Goal: Find specific page/section: Find specific page/section

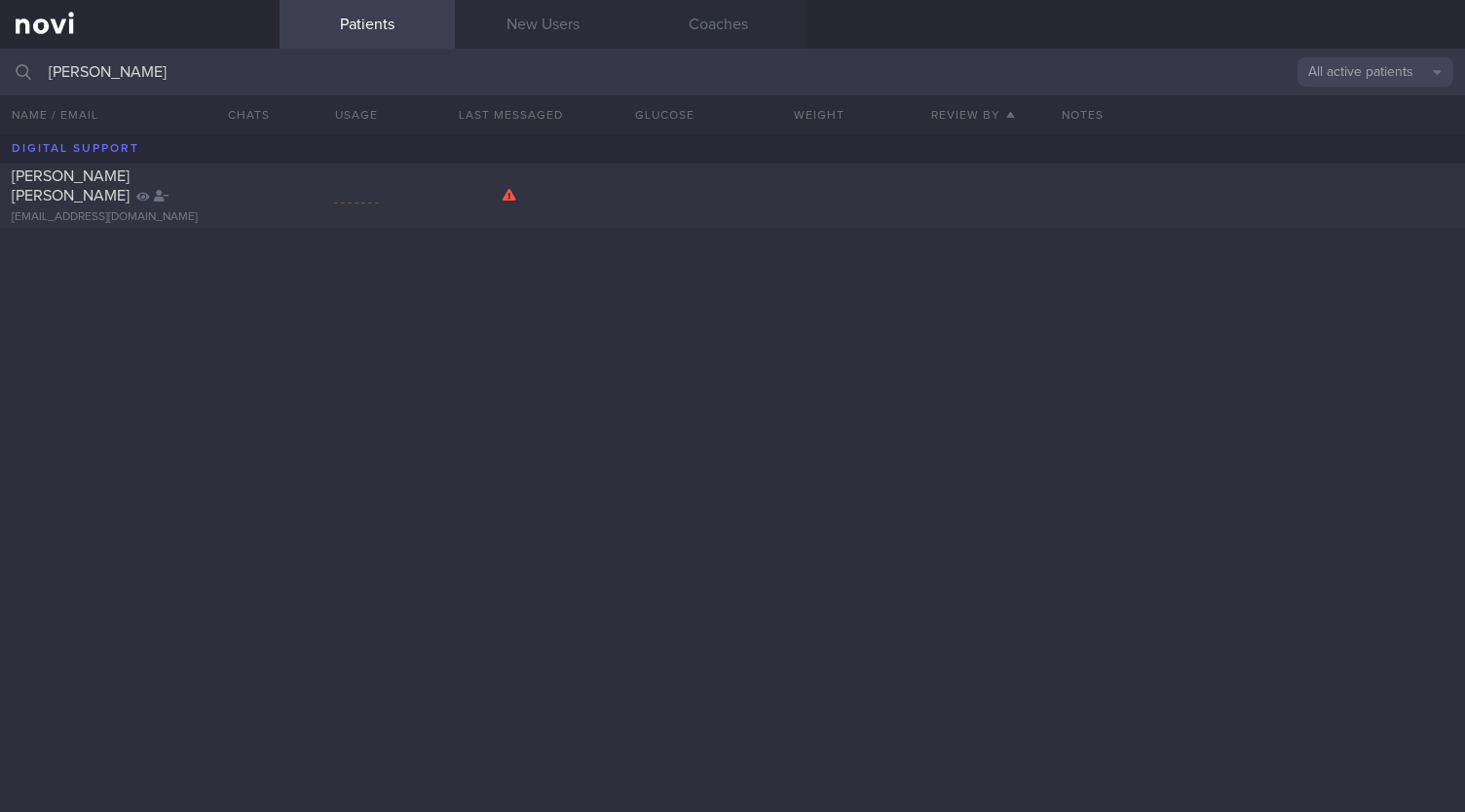
drag, startPoint x: 158, startPoint y: 75, endPoint x: 0, endPoint y: 74, distance: 158.0
click at [0, 74] on input "[PERSON_NAME]" at bounding box center [732, 72] width 1465 height 47
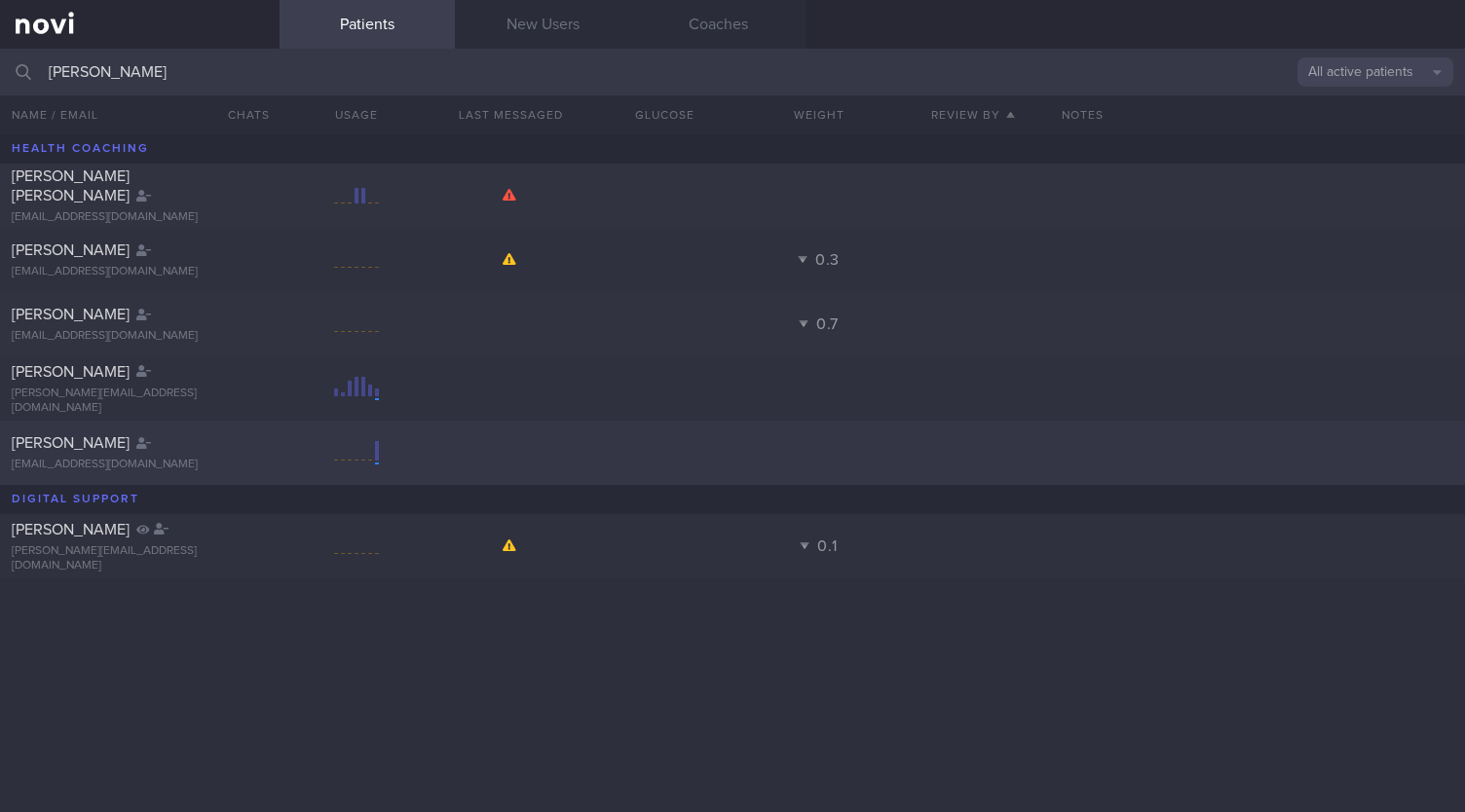
type input "[PERSON_NAME]"
click at [195, 452] on div "[PERSON_NAME]" at bounding box center [138, 443] width 251 height 20
select select "8"
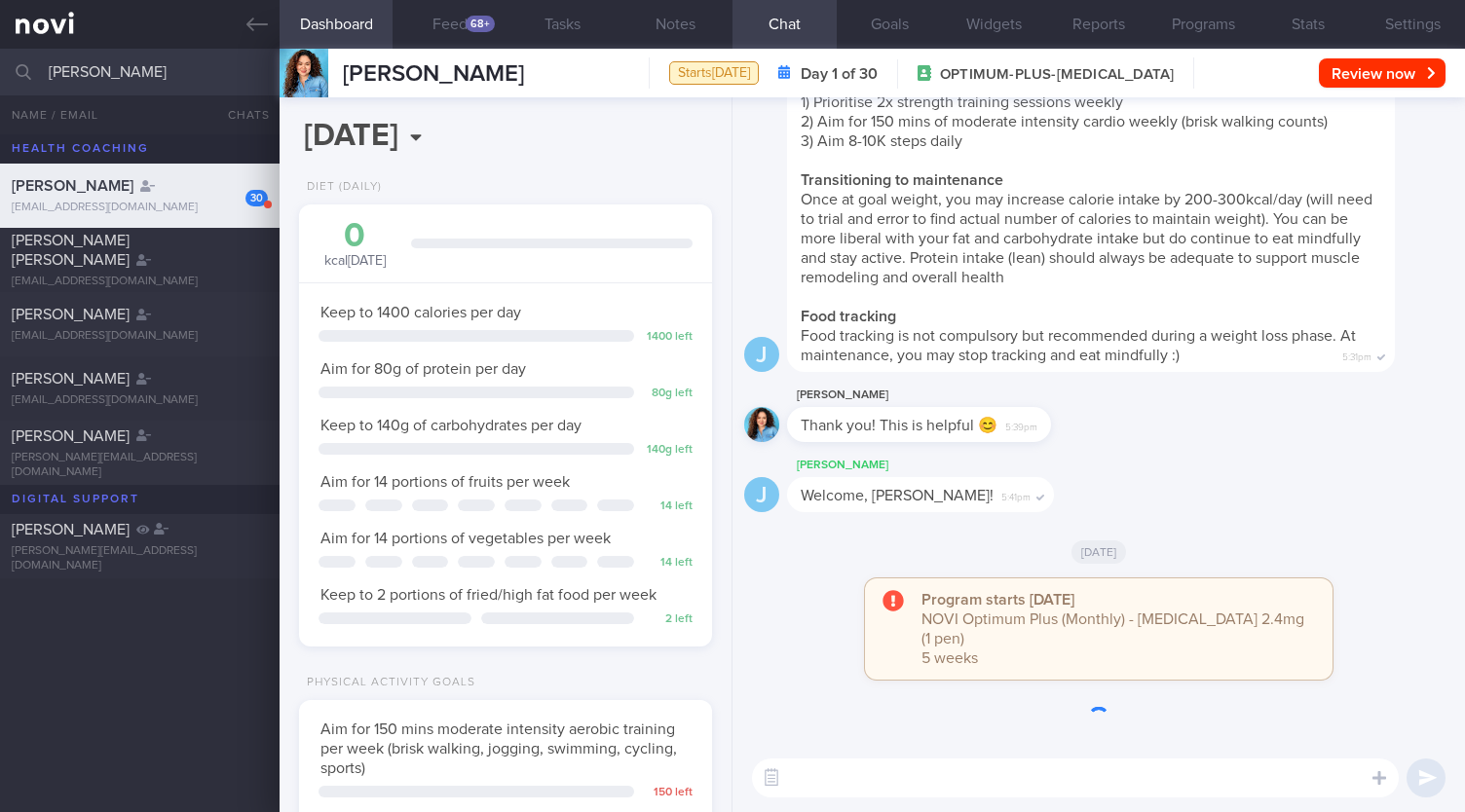
scroll to position [-3198, 0]
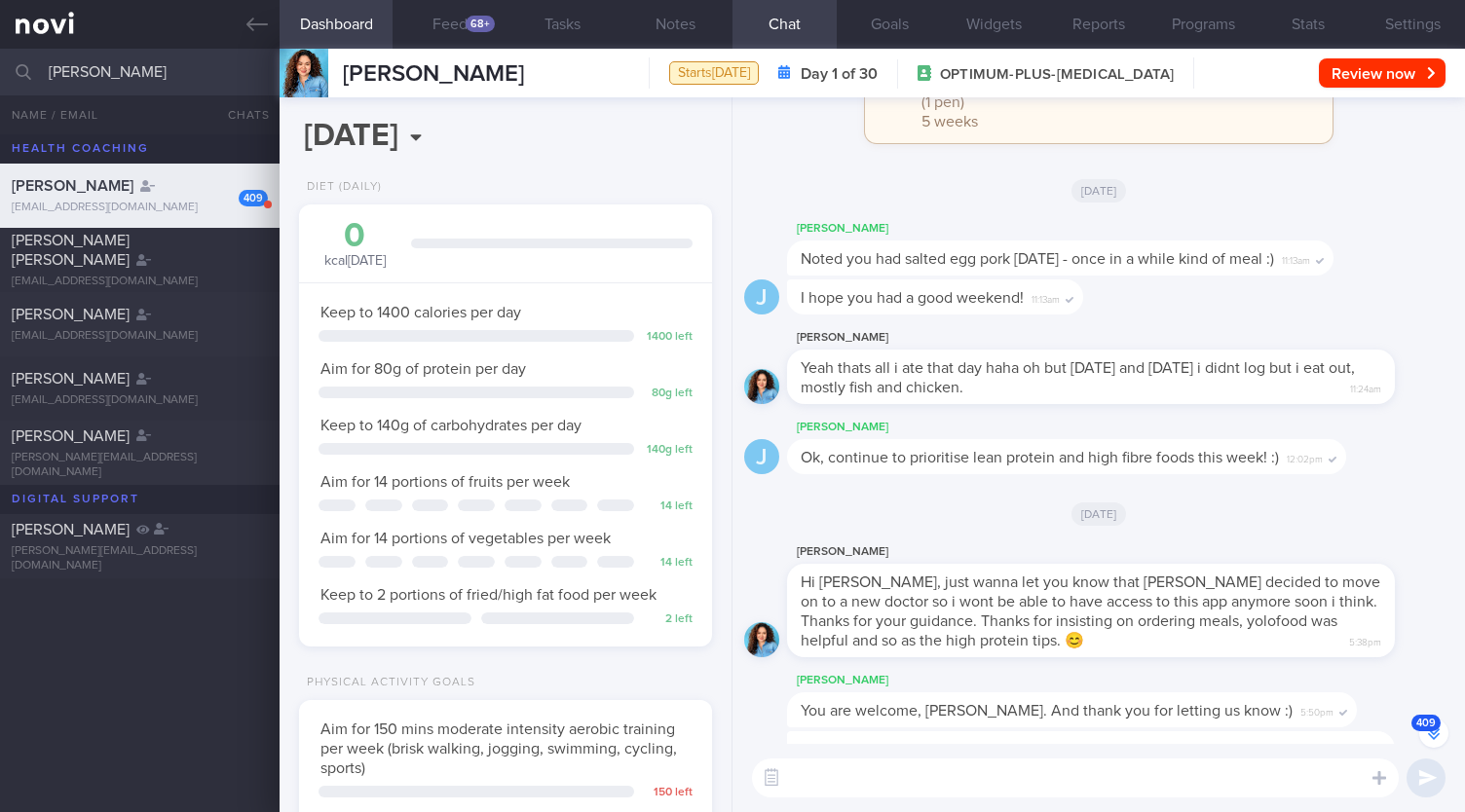
click at [1430, 739] on icon "button" at bounding box center [1434, 734] width 12 height 12
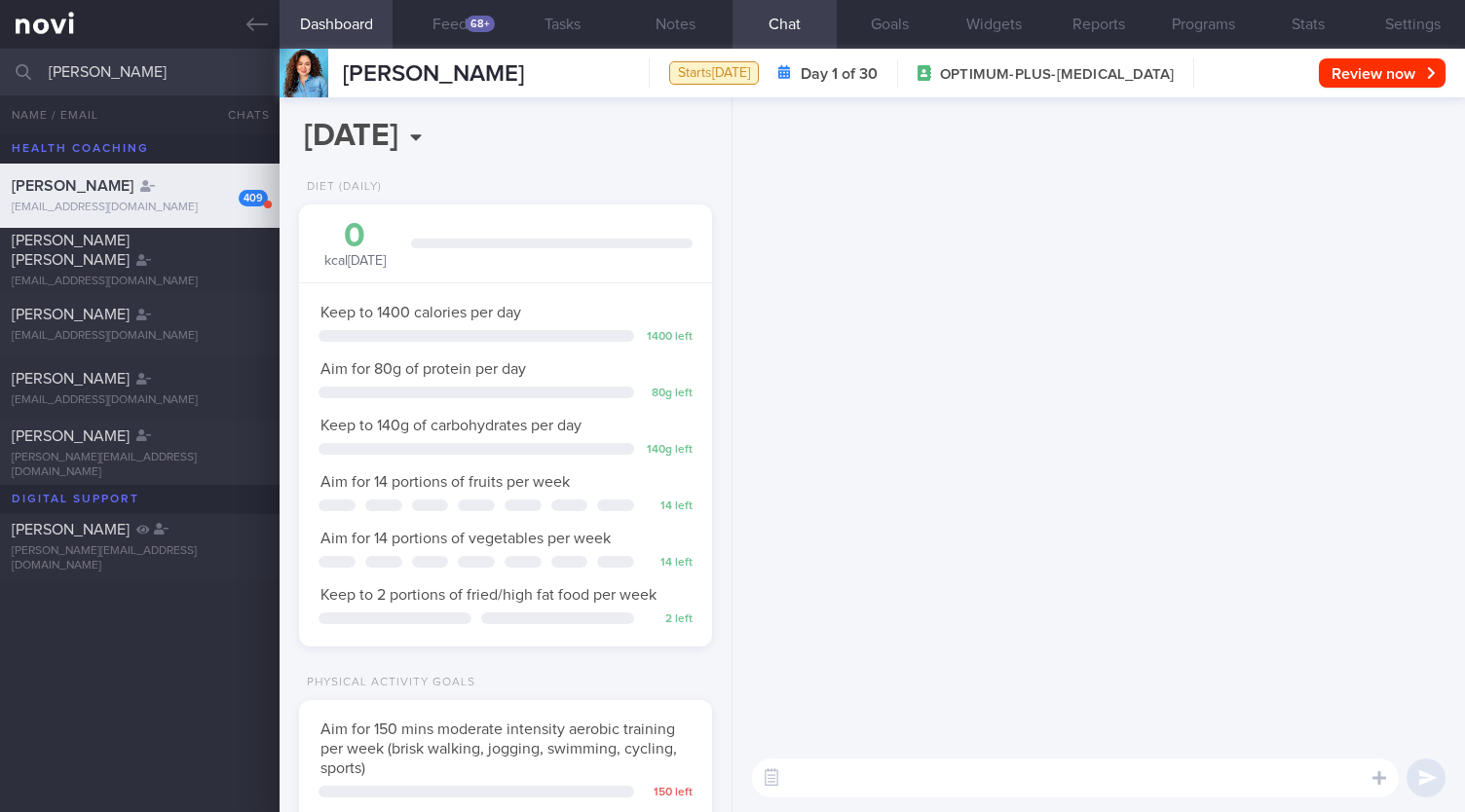
scroll to position [0, 0]
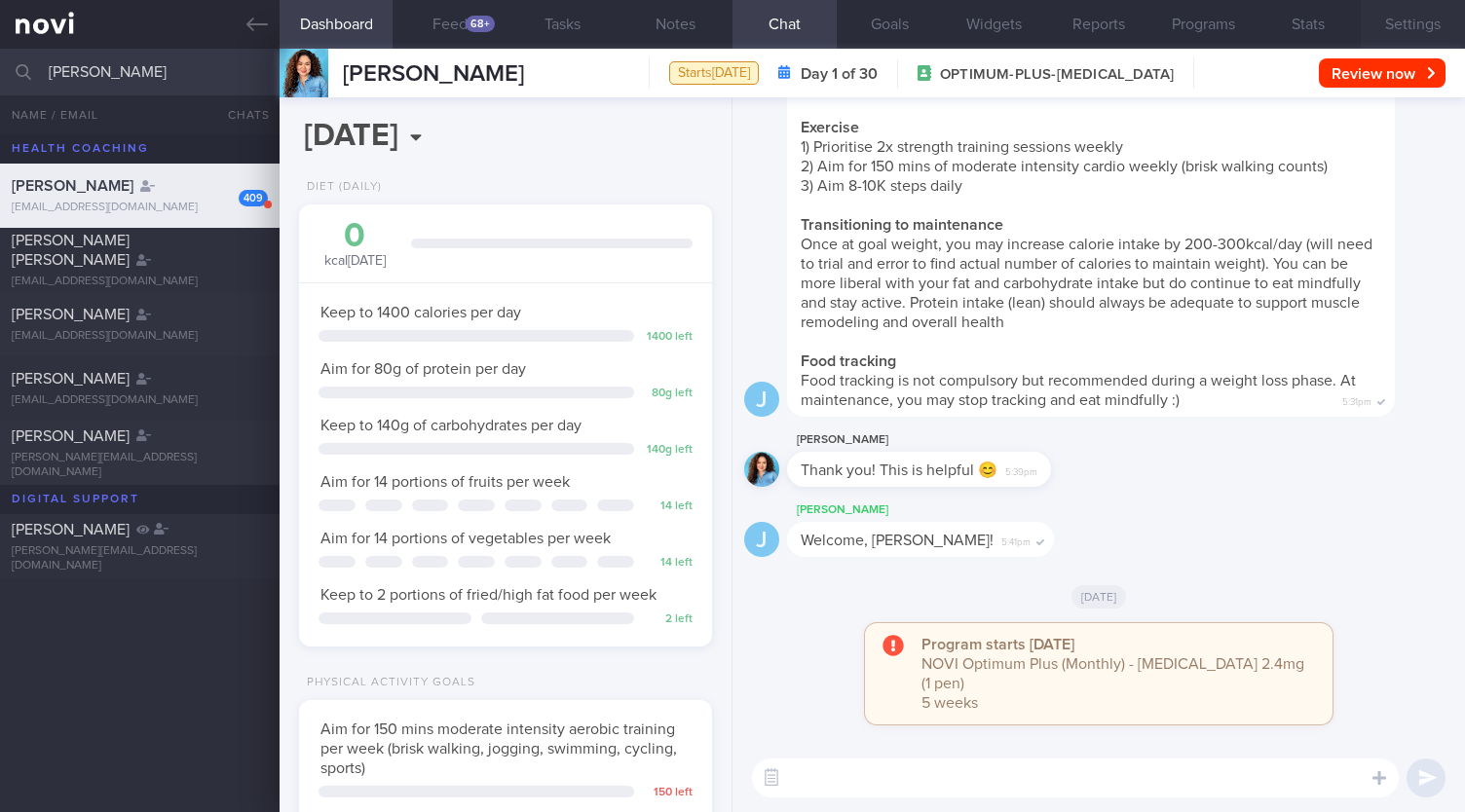
click at [1408, 27] on button "Settings" at bounding box center [1413, 24] width 104 height 49
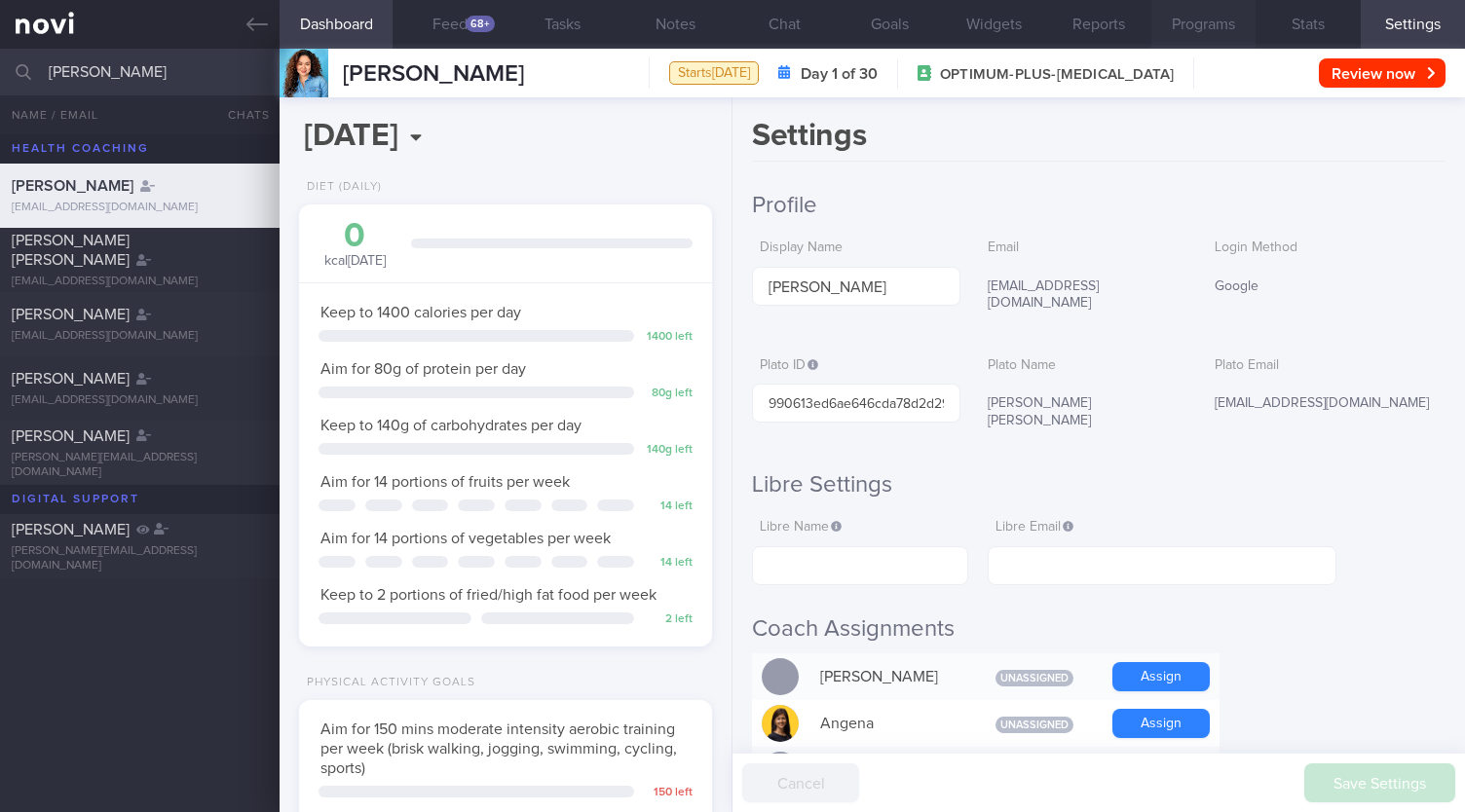
click at [1187, 34] on button "Programs" at bounding box center [1204, 24] width 104 height 49
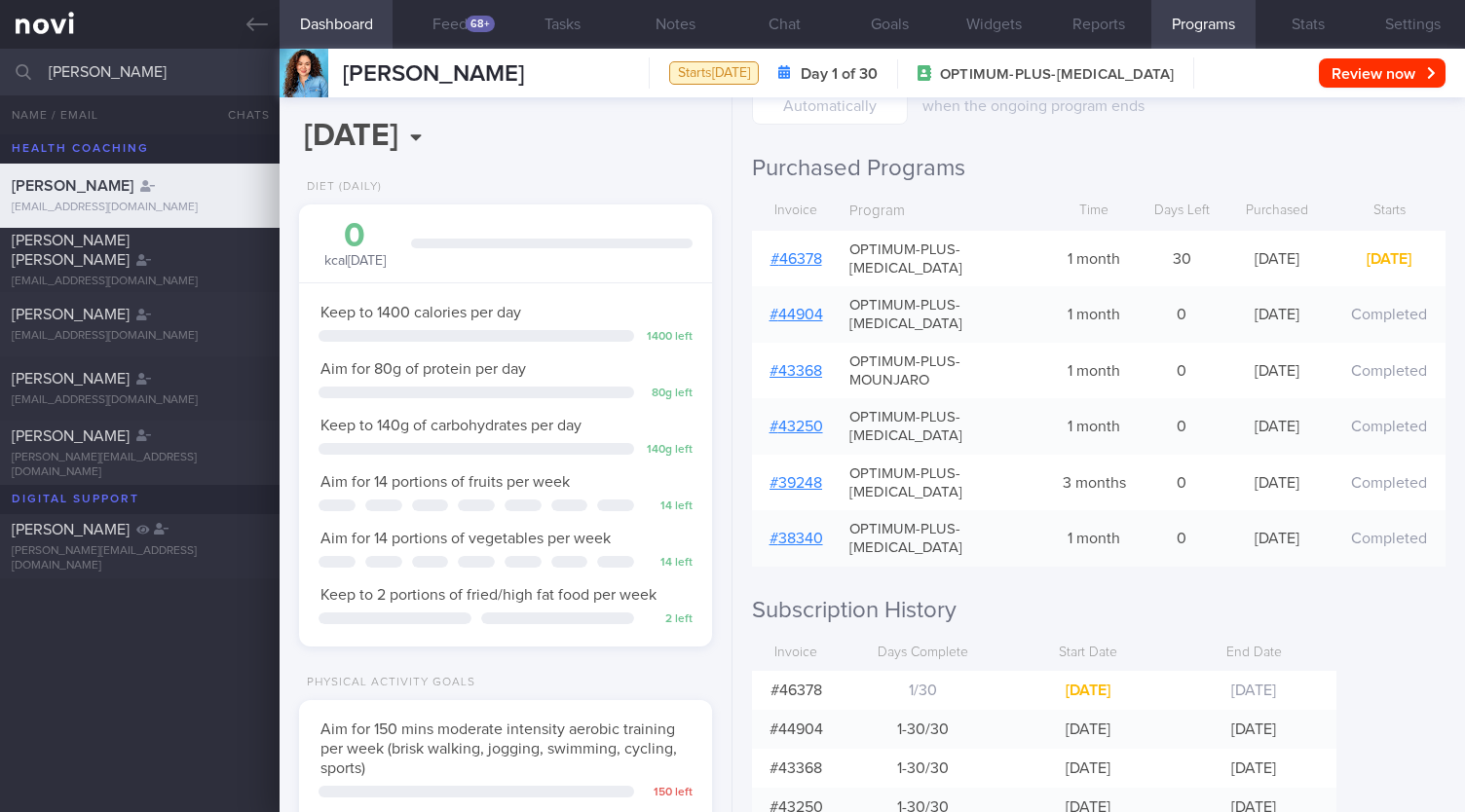
scroll to position [360, 0]
